Goal: Find specific page/section: Find specific page/section

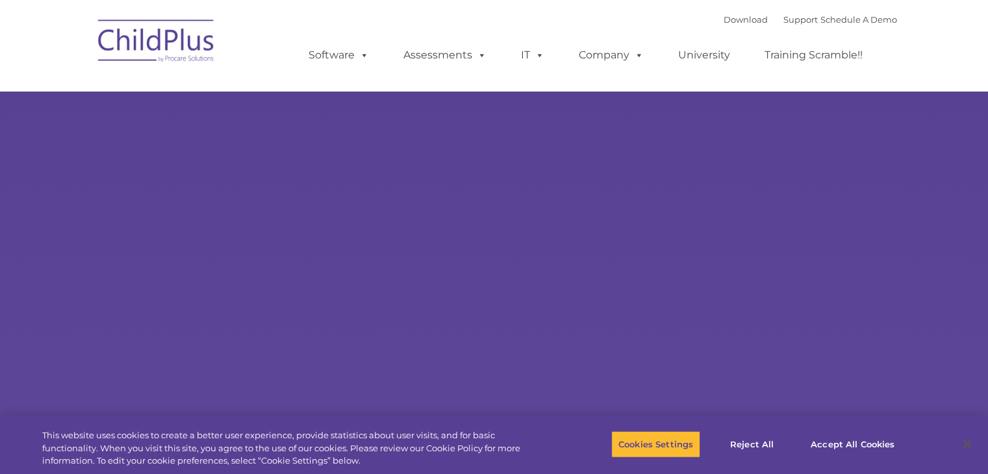
select select "MEDIUM"
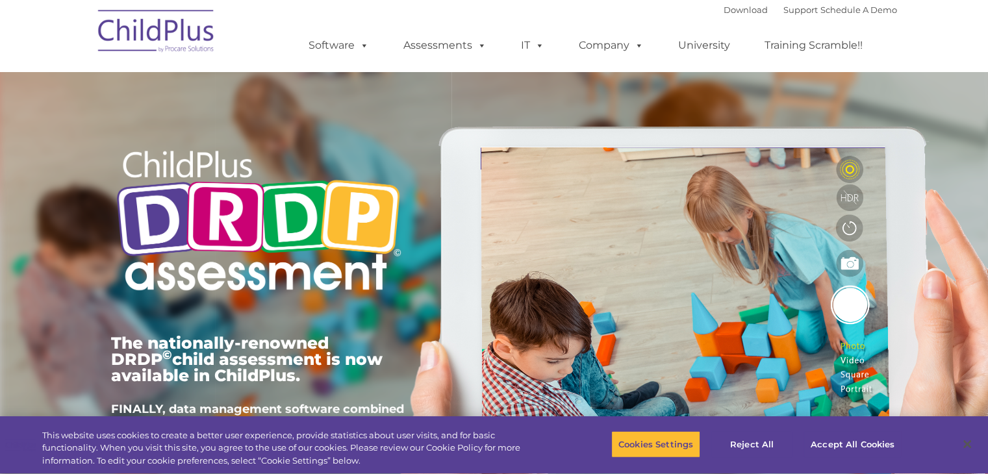
type input ""
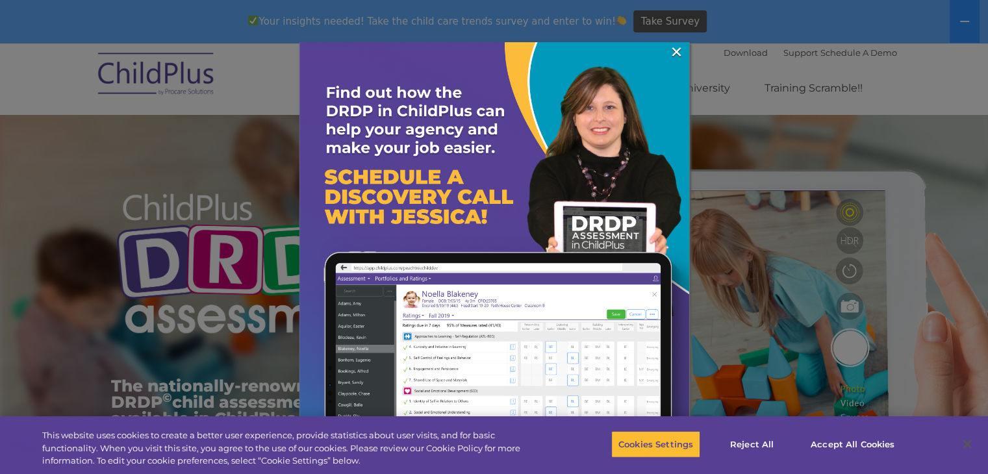
click at [946, 101] on div at bounding box center [494, 237] width 988 height 474
